Goal: Task Accomplishment & Management: Manage account settings

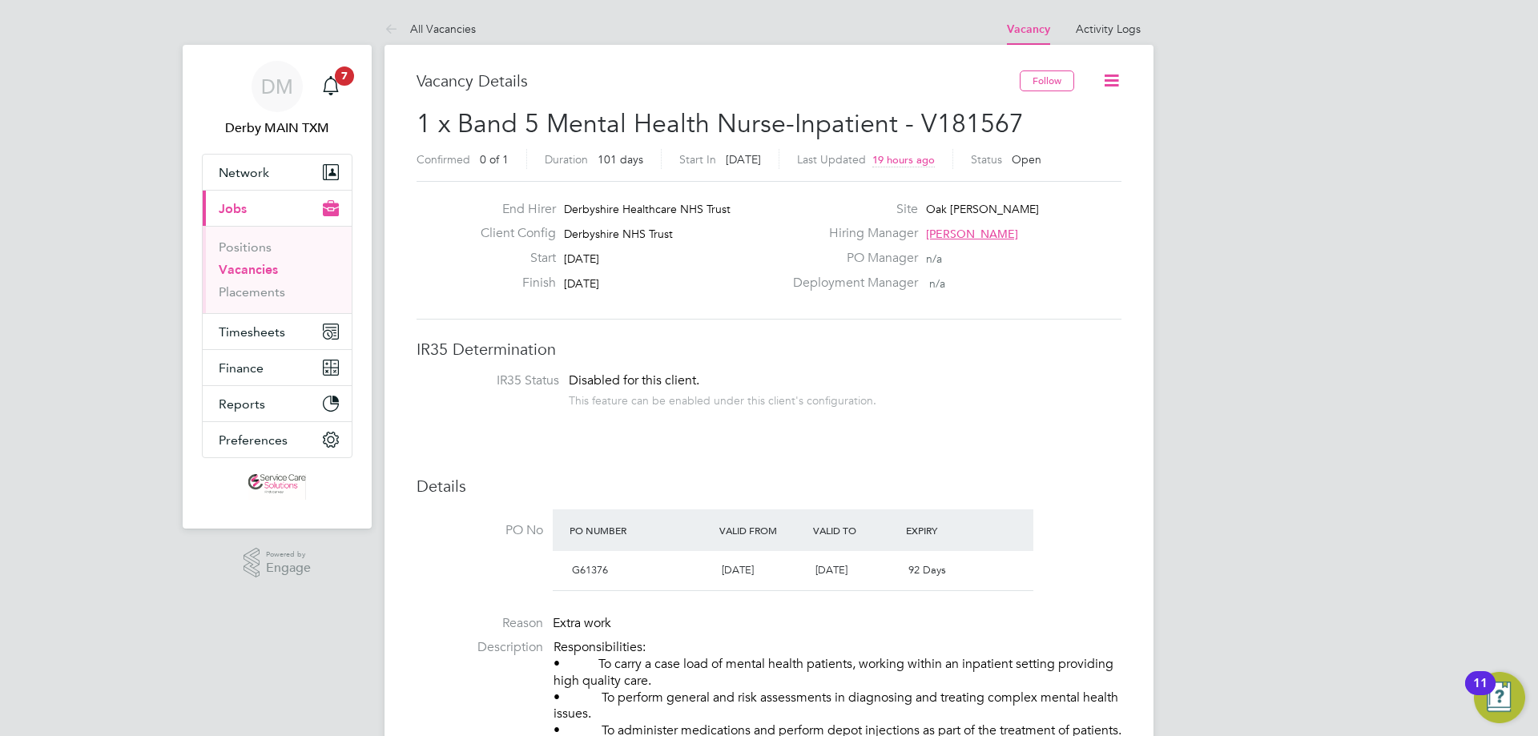
click at [436, 86] on h3 "Vacancy Details" at bounding box center [717, 80] width 603 height 21
copy h3 "Vacancy"
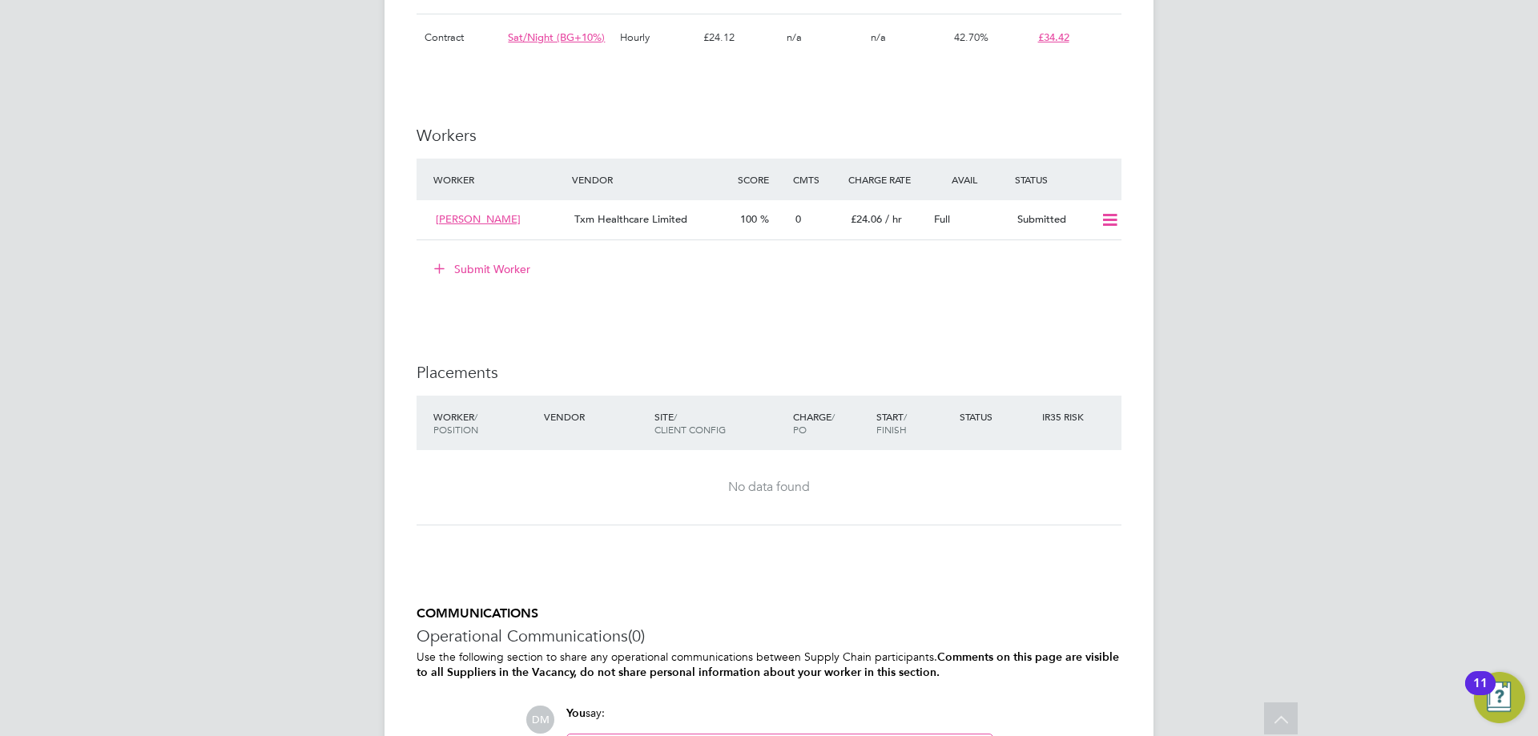
scroll to position [1522, 0]
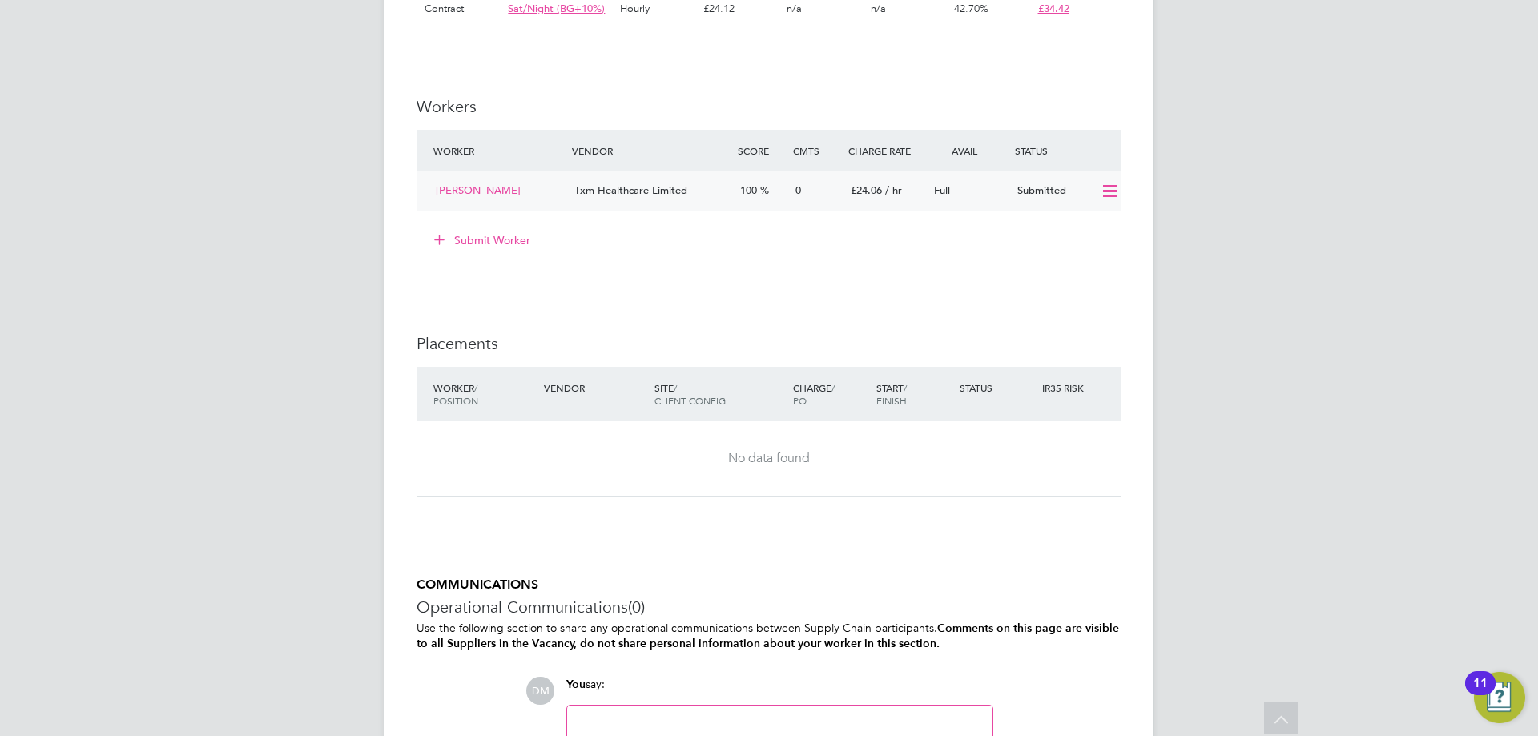
click at [1108, 198] on icon at bounding box center [1110, 191] width 20 height 13
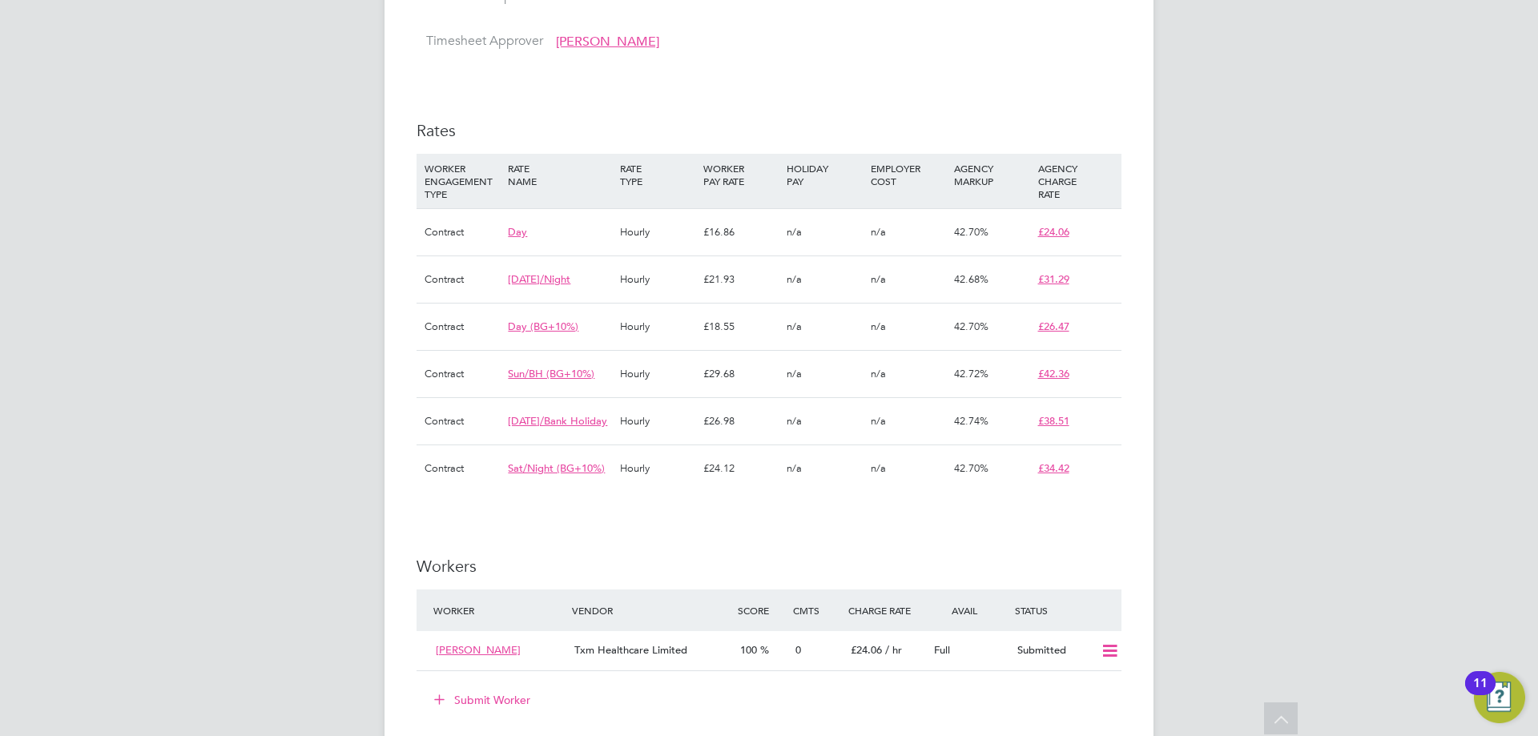
scroll to position [1075, 0]
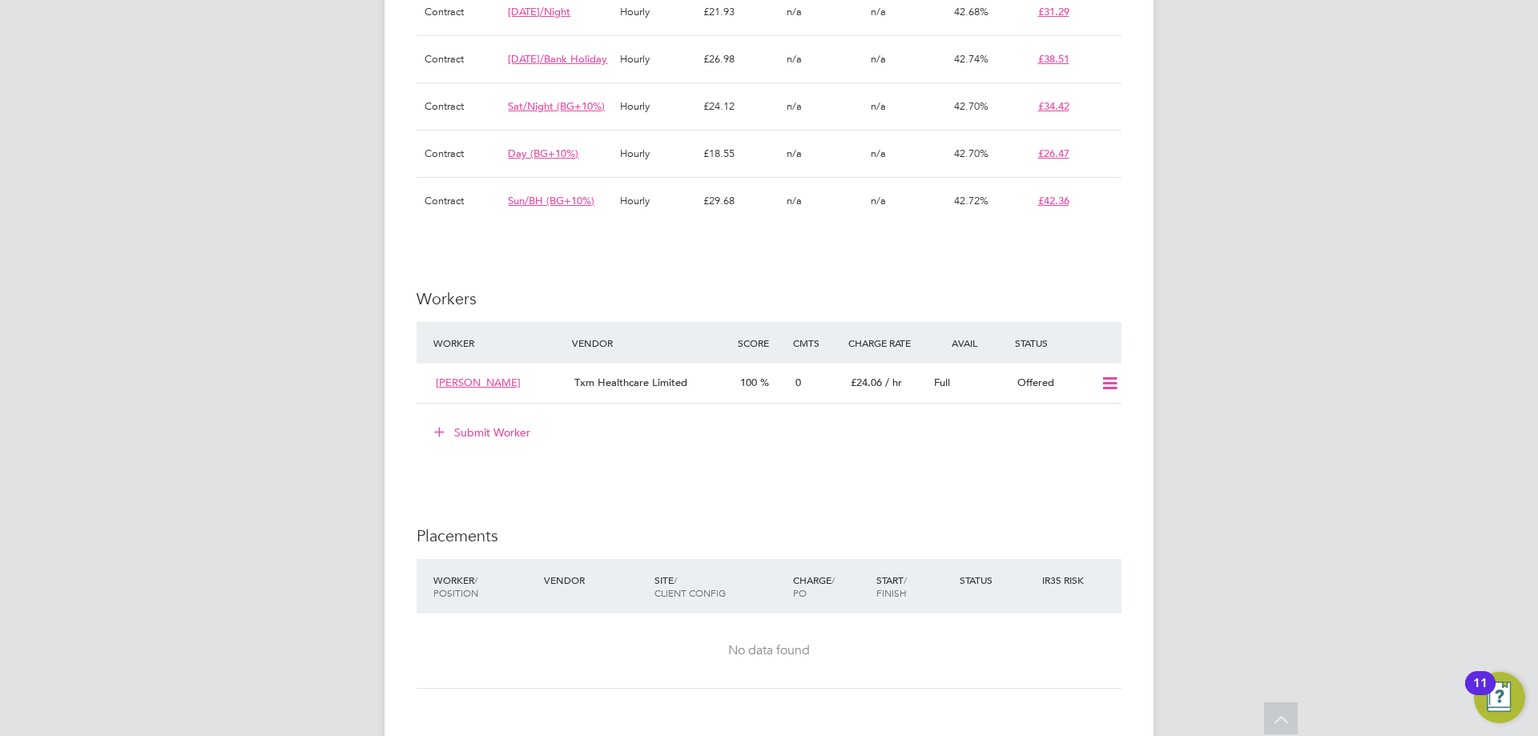
scroll to position [1361, 0]
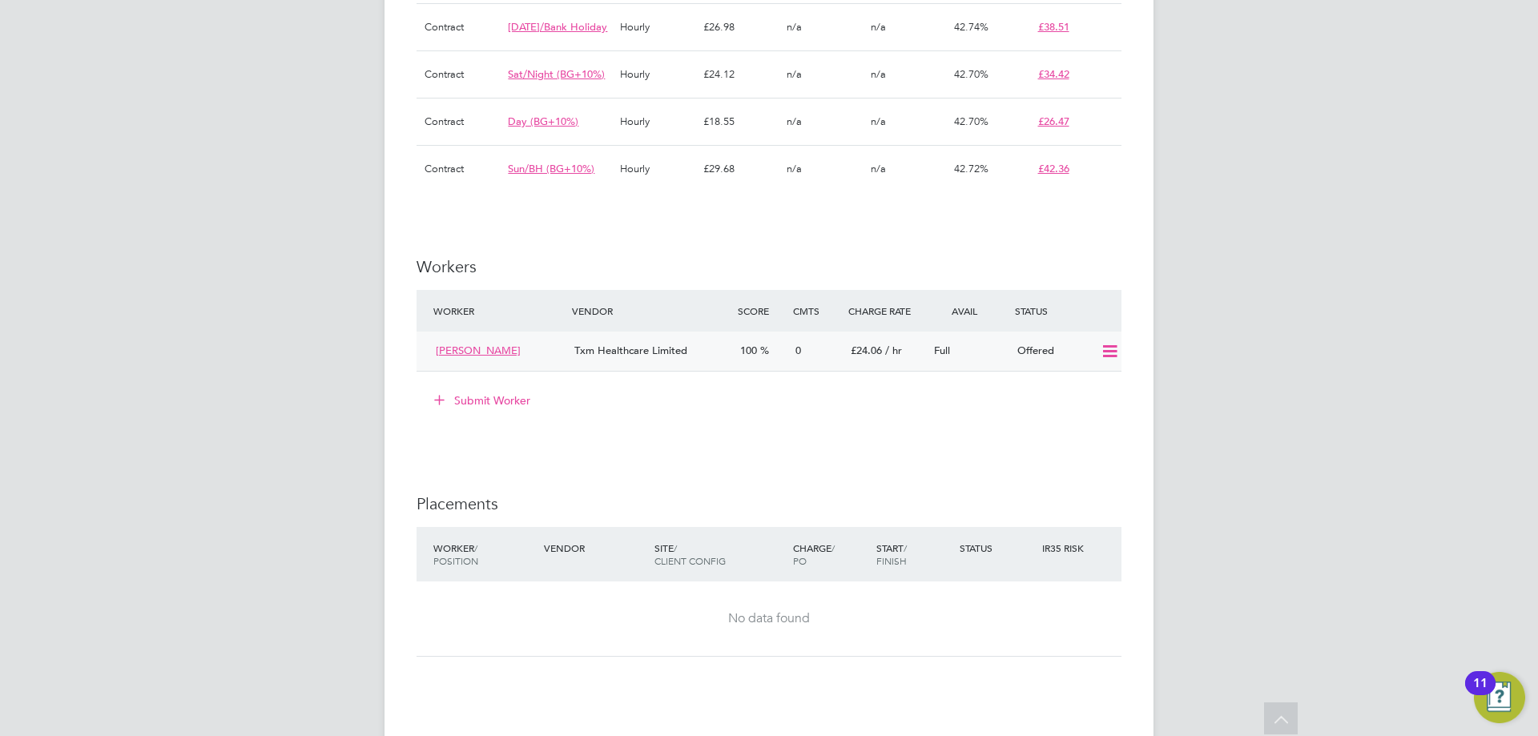
click at [1113, 358] on icon at bounding box center [1110, 351] width 20 height 13
click at [1098, 400] on li "Confirm" at bounding box center [1085, 403] width 61 height 22
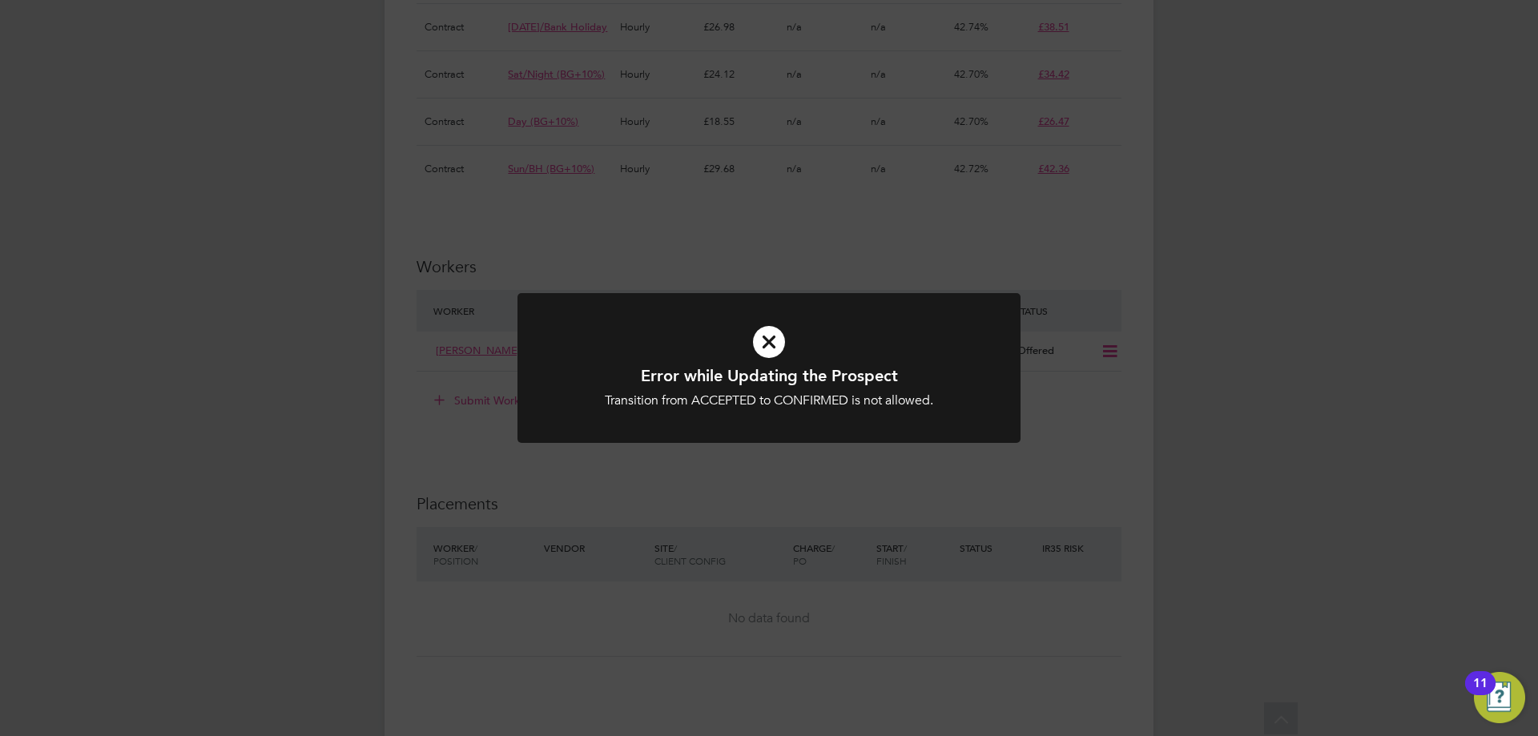
click at [857, 453] on div "Error while Updating the Prospect Transition from ACCEPTED to CONFIRMED is not …" at bounding box center [768, 377] width 503 height 169
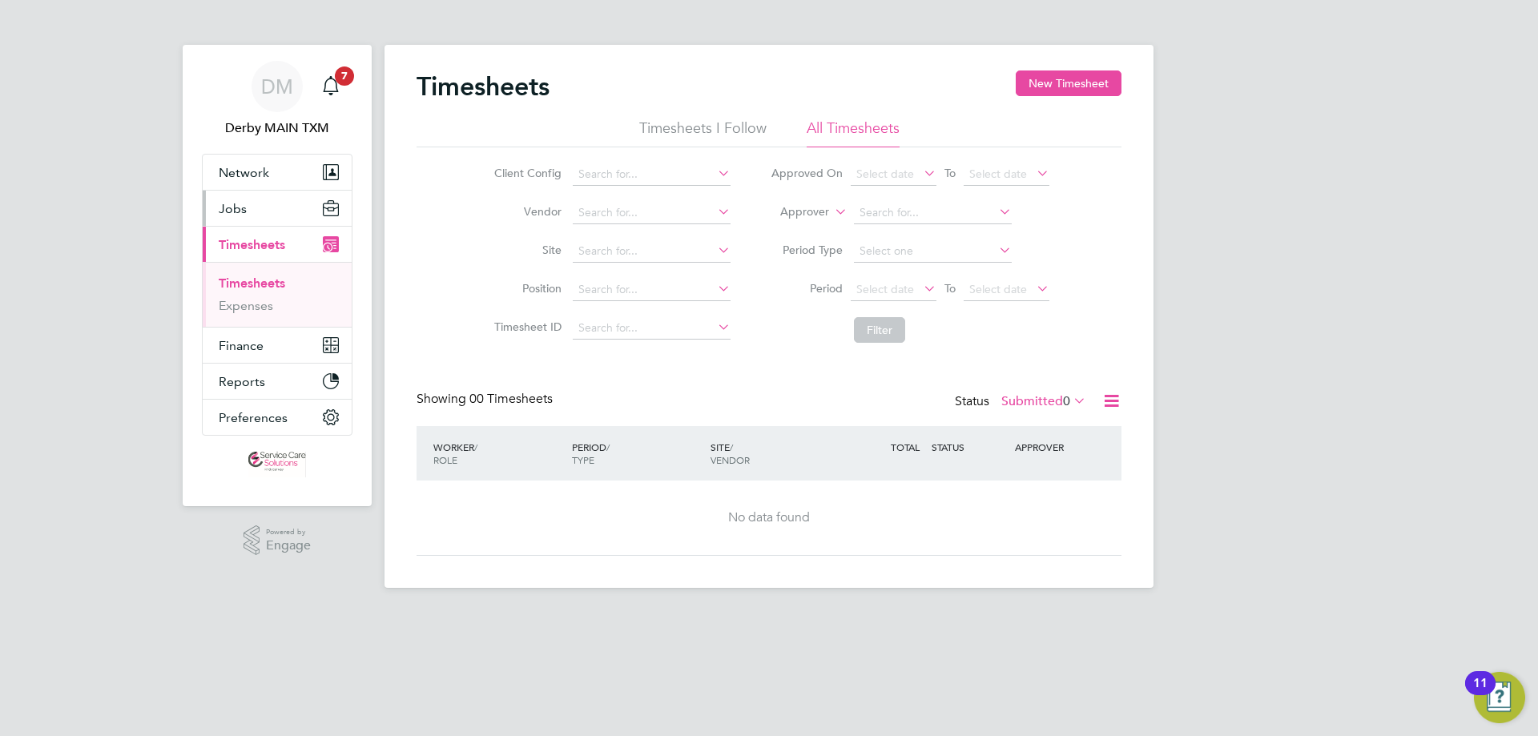
click at [239, 207] on span "Jobs" at bounding box center [233, 208] width 28 height 15
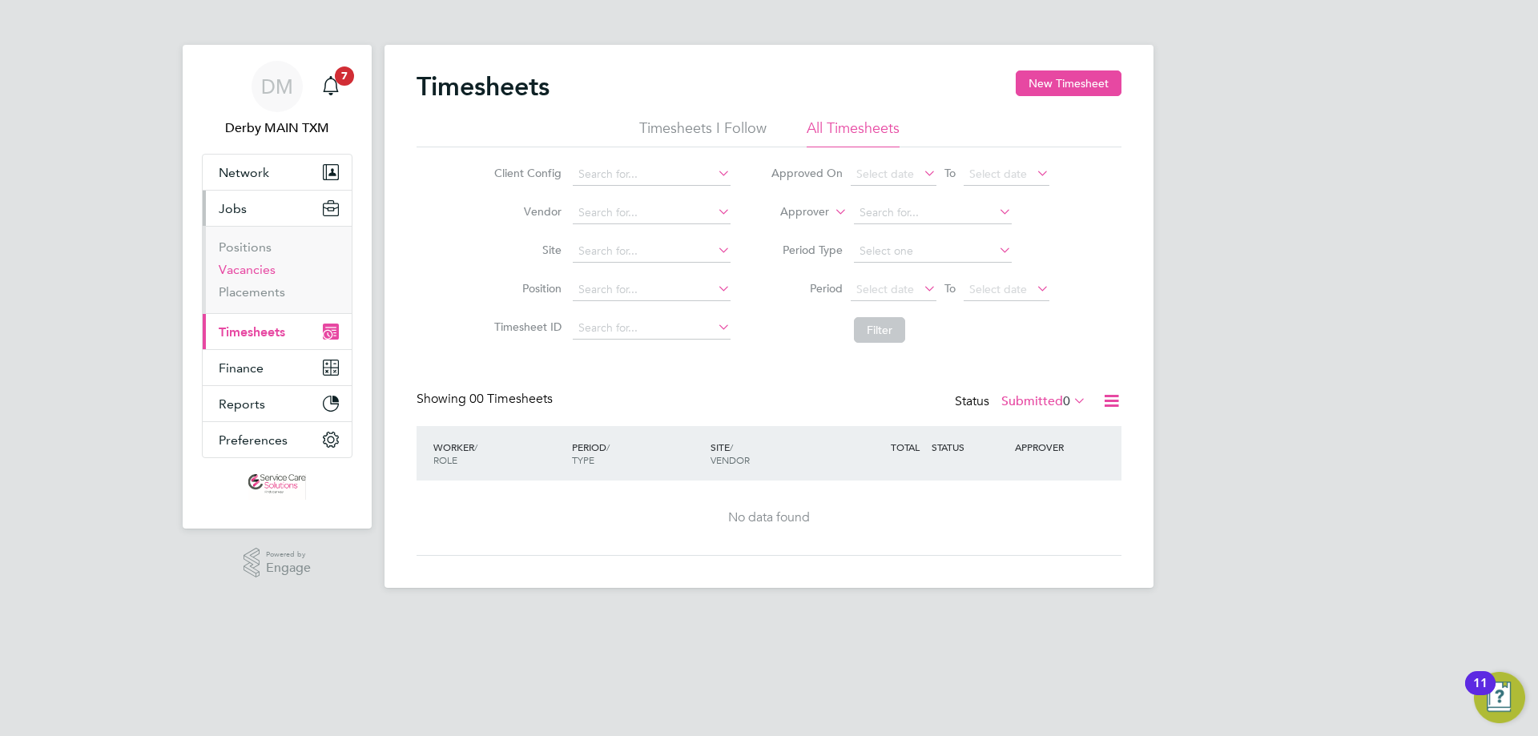
click at [258, 265] on link "Vacancies" at bounding box center [247, 269] width 57 height 15
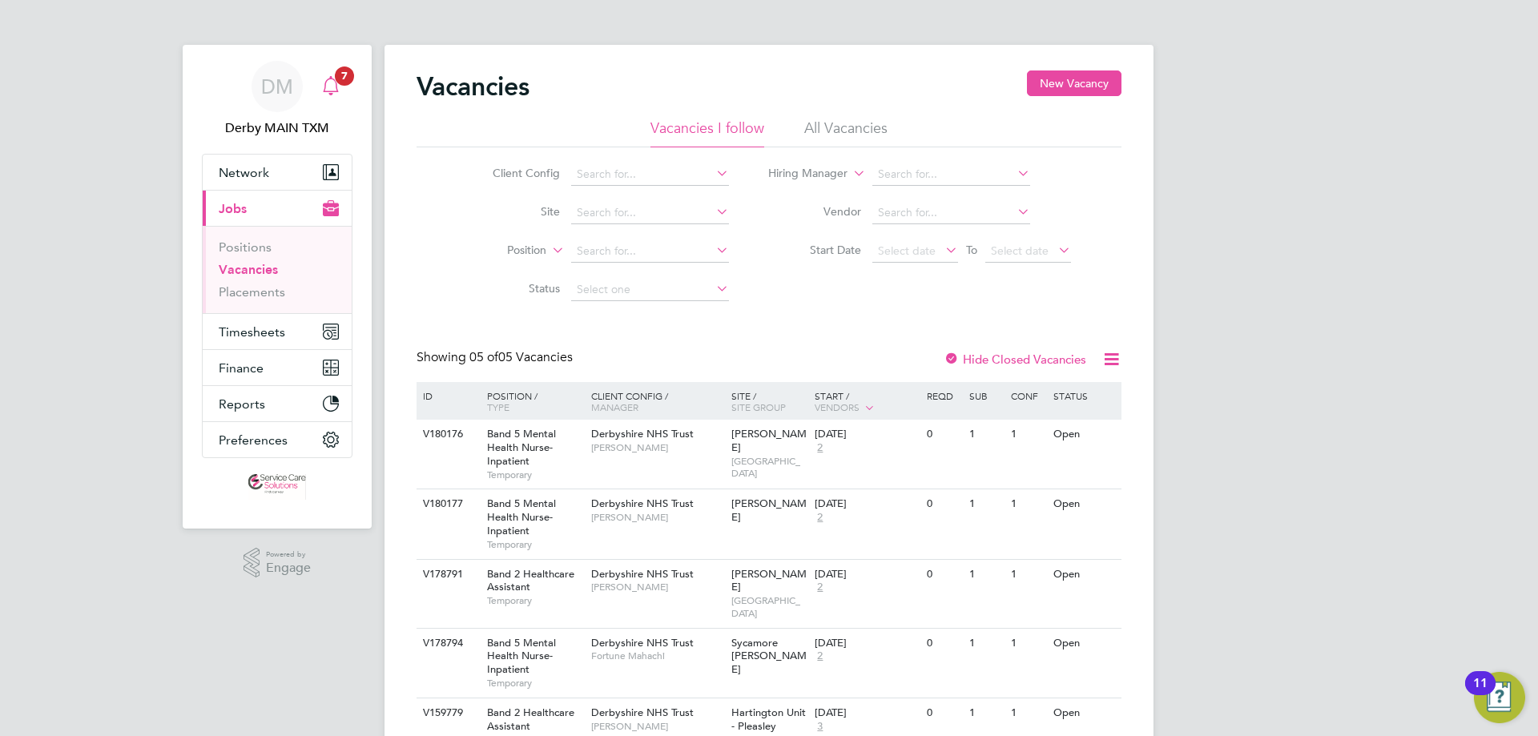
click at [348, 78] on span "7" at bounding box center [344, 75] width 19 height 19
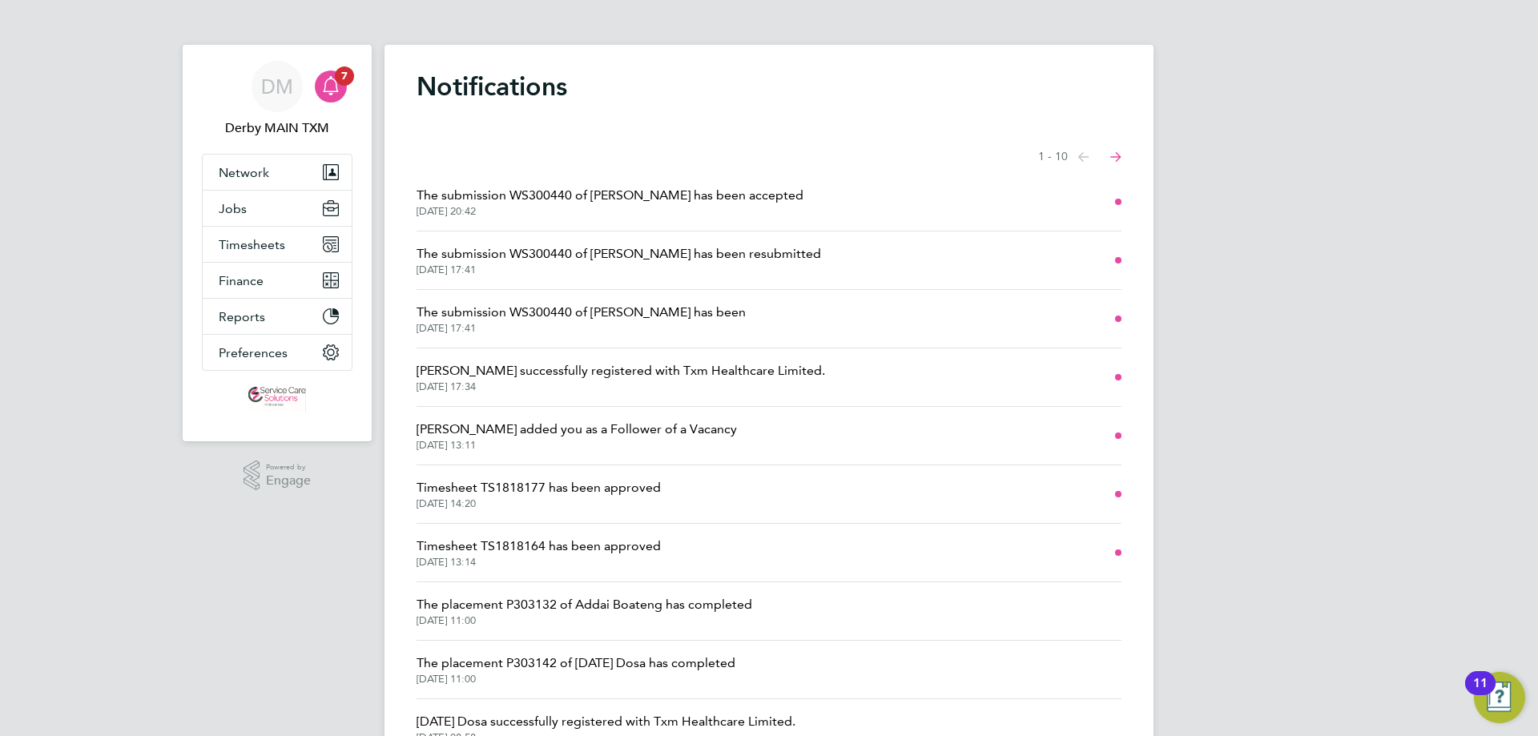
click at [648, 198] on span "The submission WS300440 of [PERSON_NAME] has been accepted" at bounding box center [609, 195] width 387 height 19
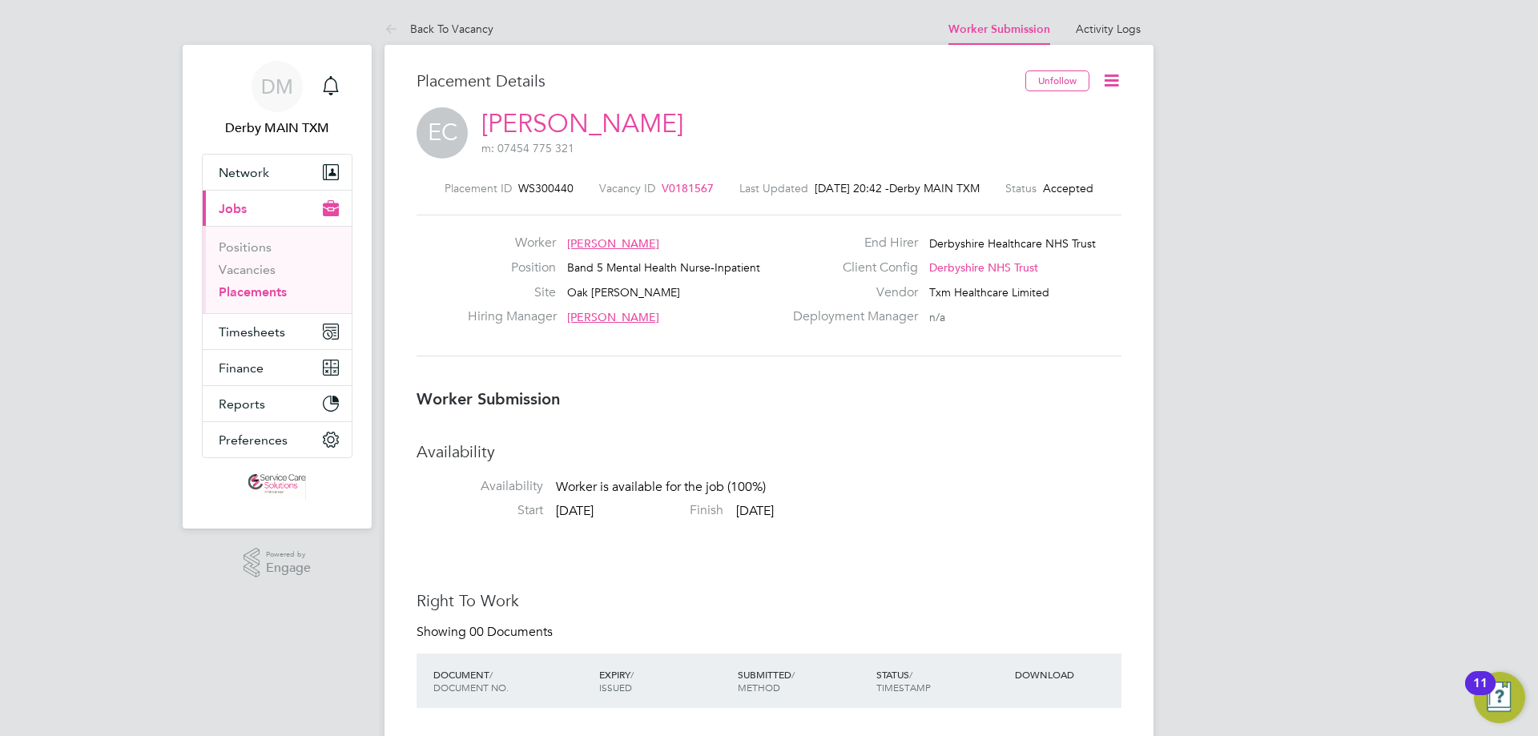
click at [1008, 453] on h3 "Availability" at bounding box center [768, 451] width 705 height 21
